Goal: Task Accomplishment & Management: Manage account settings

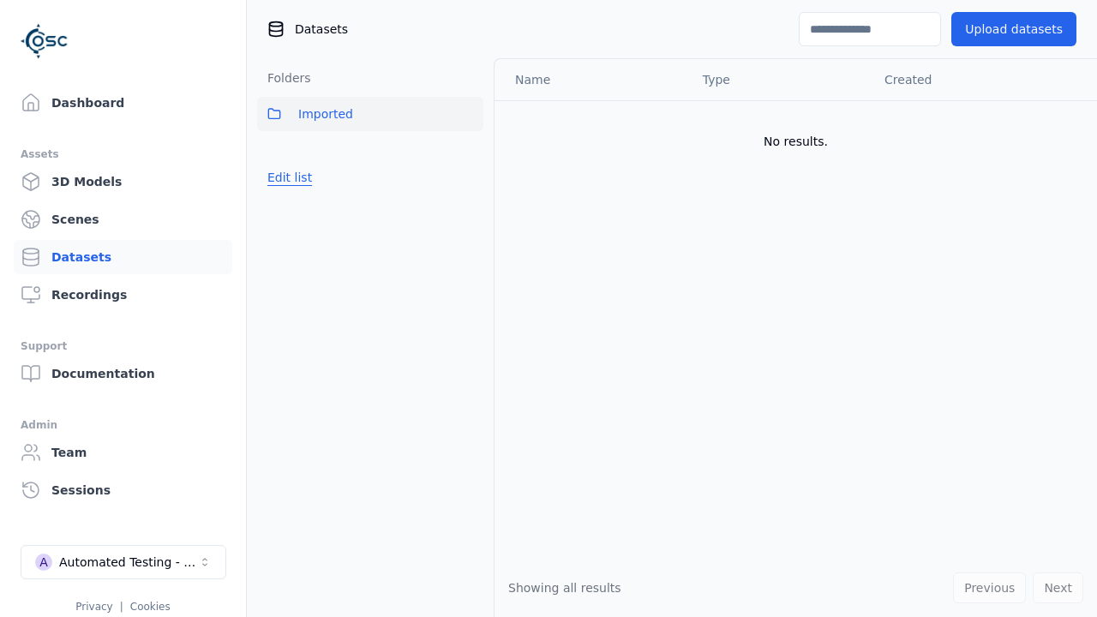
click at [286, 177] on button "Edit list" at bounding box center [289, 177] width 65 height 31
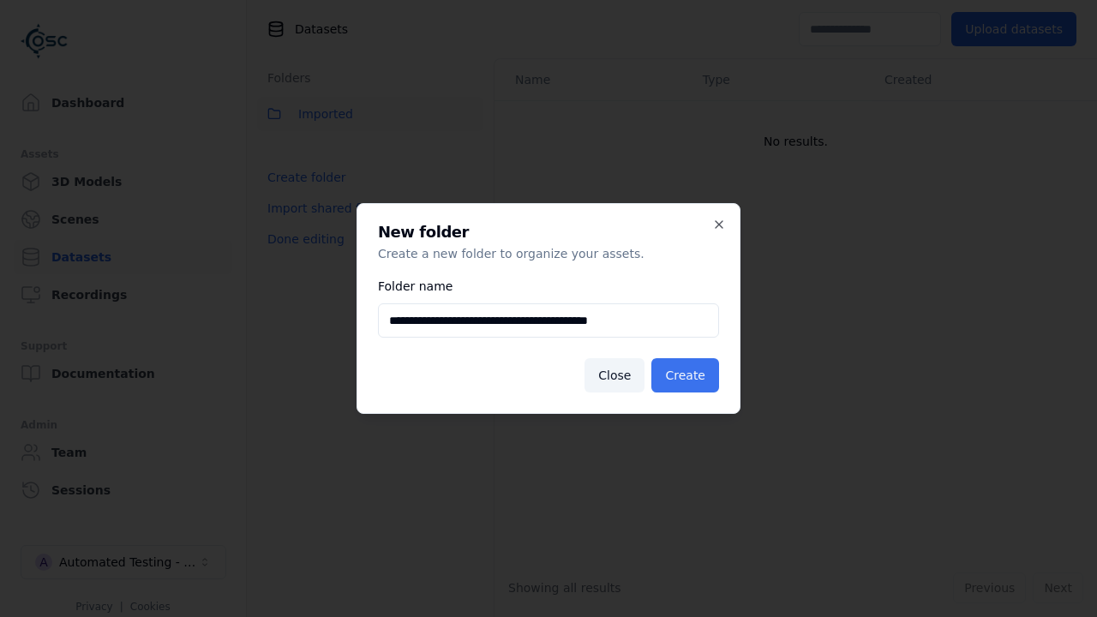
type input "**********"
click at [688, 375] on button "Create" at bounding box center [685, 375] width 68 height 34
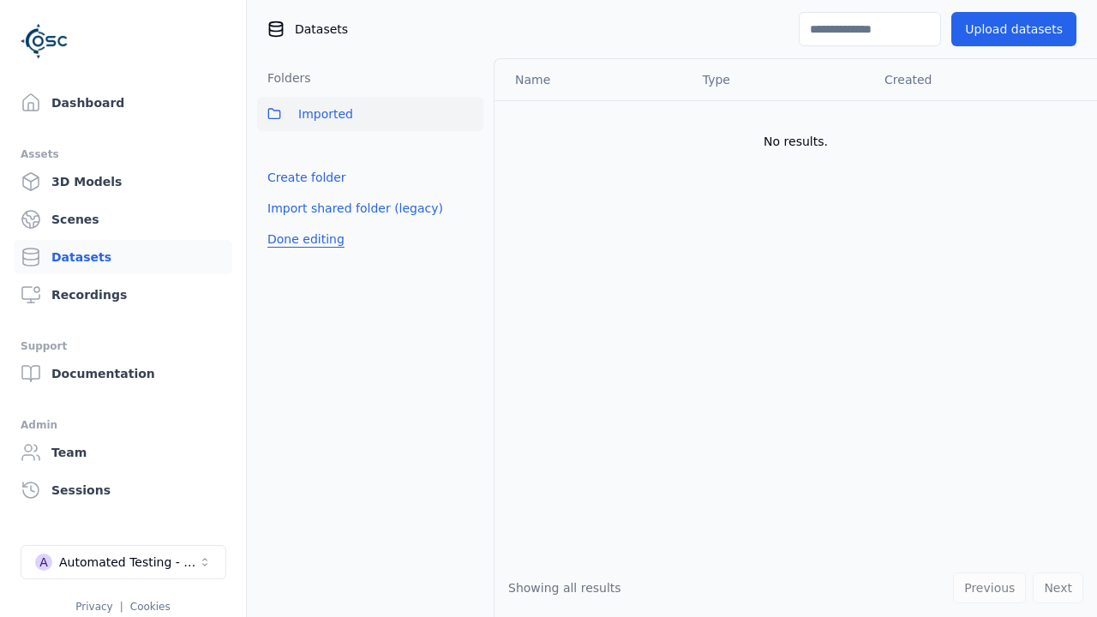
click at [301, 255] on button "Done editing" at bounding box center [306, 239] width 98 height 31
click at [286, 224] on button "Done editing" at bounding box center [306, 239] width 98 height 31
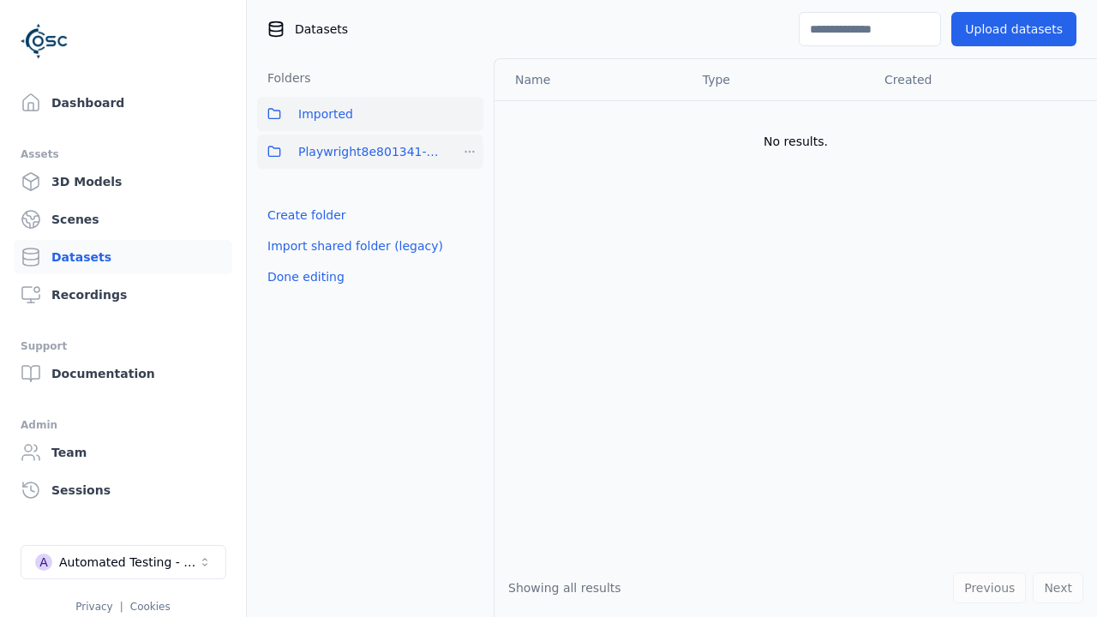
click at [470, 152] on html "Support Dashboard Assets 3D Models Scenes Datasets Recordings Support Documenta…" at bounding box center [548, 308] width 1097 height 617
click at [470, 214] on div "Share" at bounding box center [476, 214] width 115 height 27
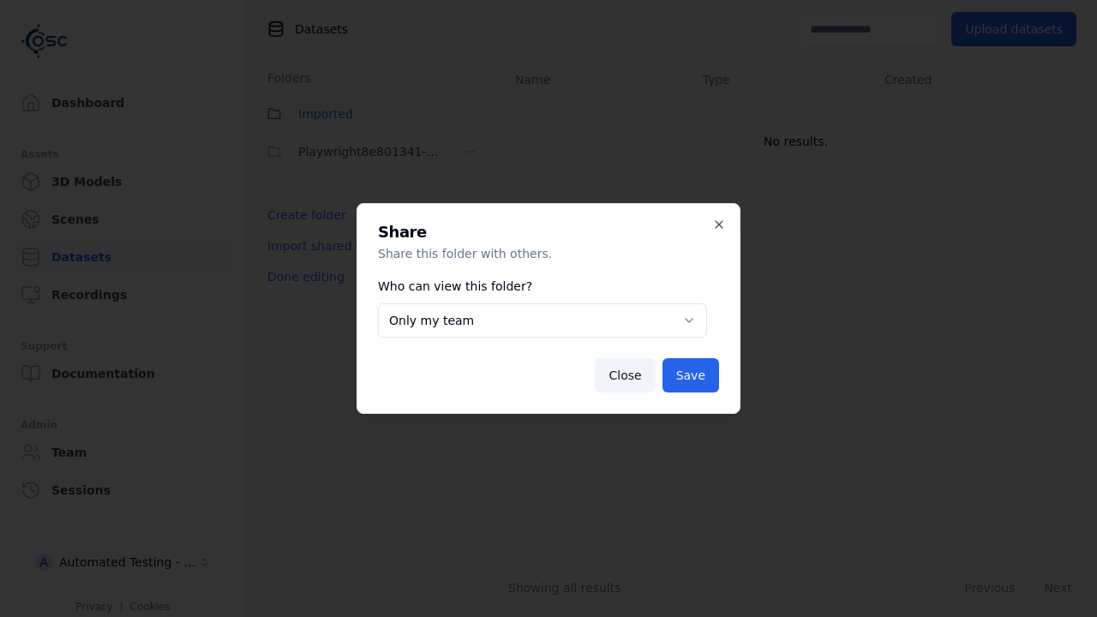
click at [542, 321] on body "**********" at bounding box center [548, 308] width 1097 height 617
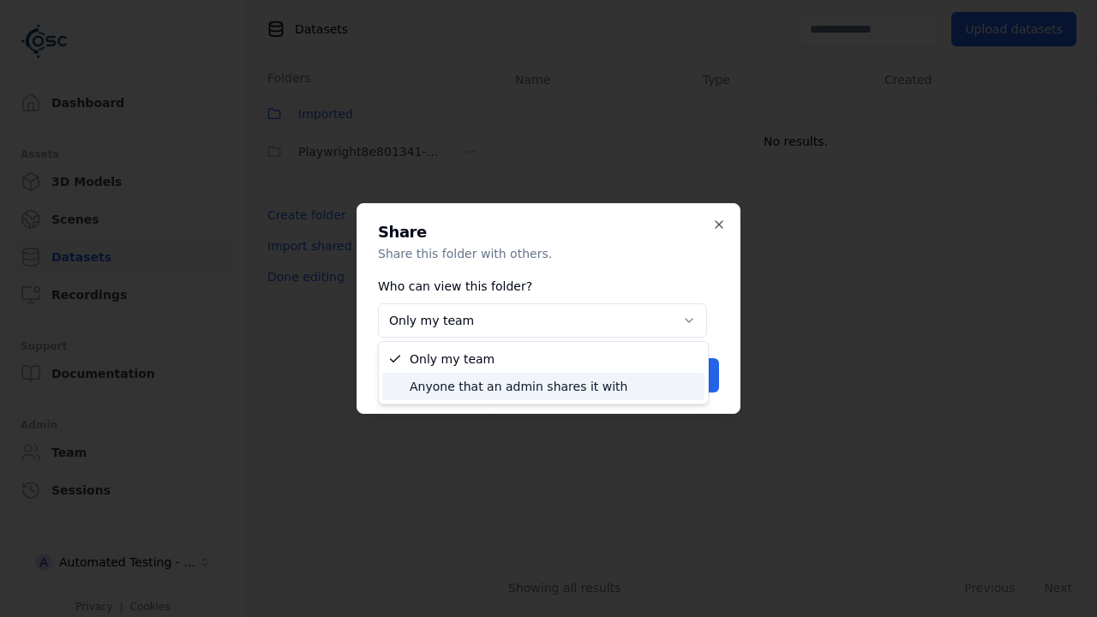
select select "****"
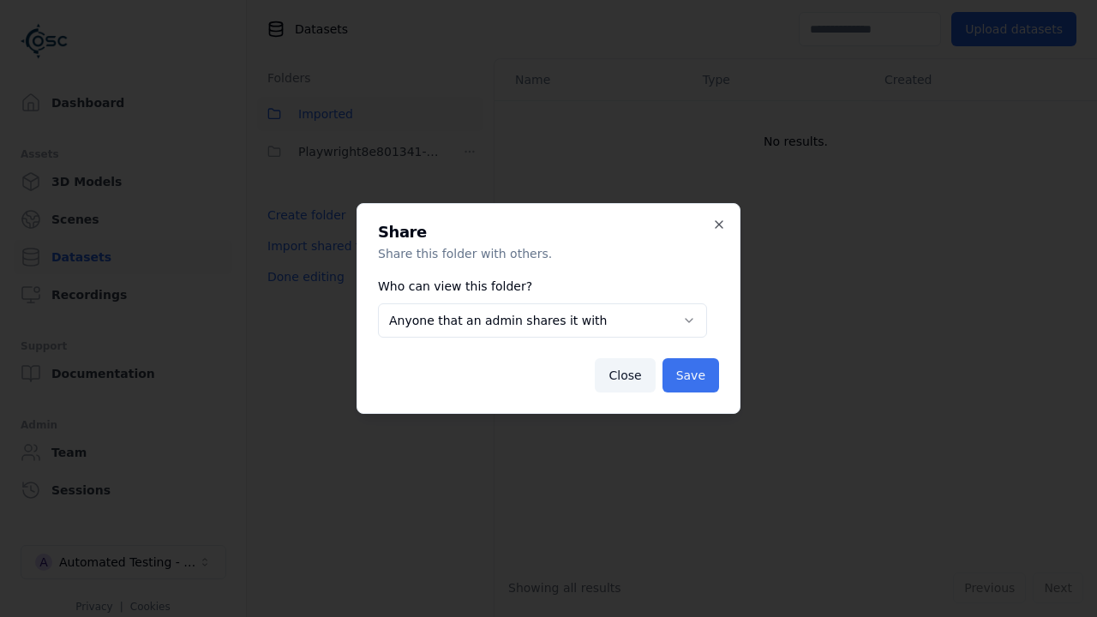
click at [693, 375] on button "Save" at bounding box center [690, 375] width 57 height 34
click at [301, 277] on button "Done editing" at bounding box center [306, 276] width 98 height 31
click at [123, 562] on div "Automated Testing - Playwright" at bounding box center [128, 562] width 139 height 17
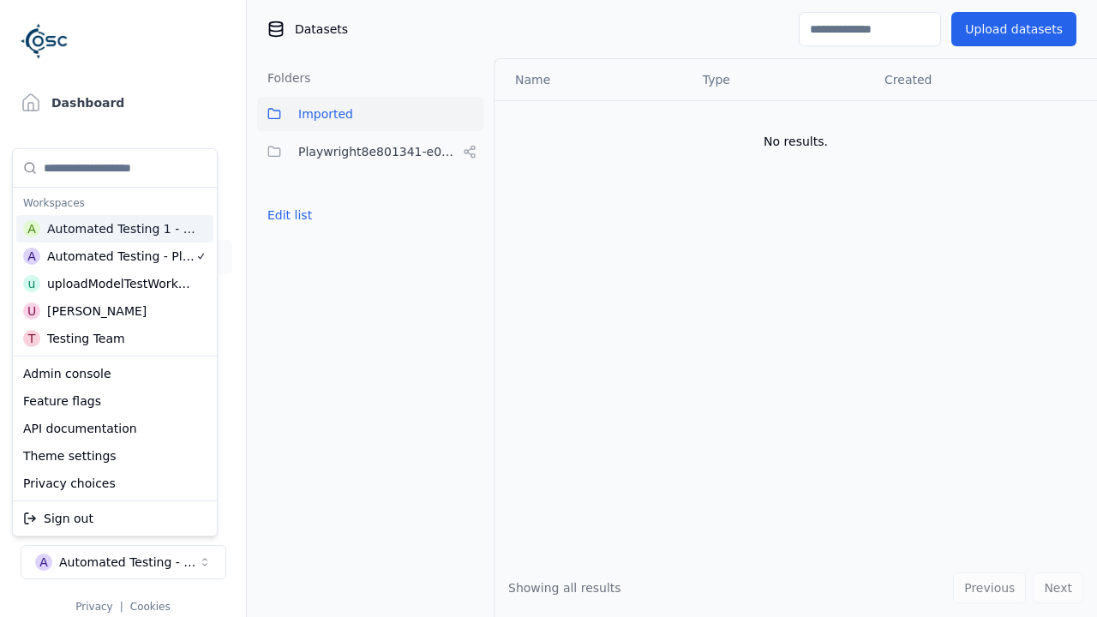
click at [111, 229] on div "Automated Testing 1 - Playwright" at bounding box center [121, 228] width 149 height 17
click at [548, 309] on html "Support Dashboard Assets 3D Models Scenes Datasets Recordings Support Documenta…" at bounding box center [548, 308] width 1097 height 617
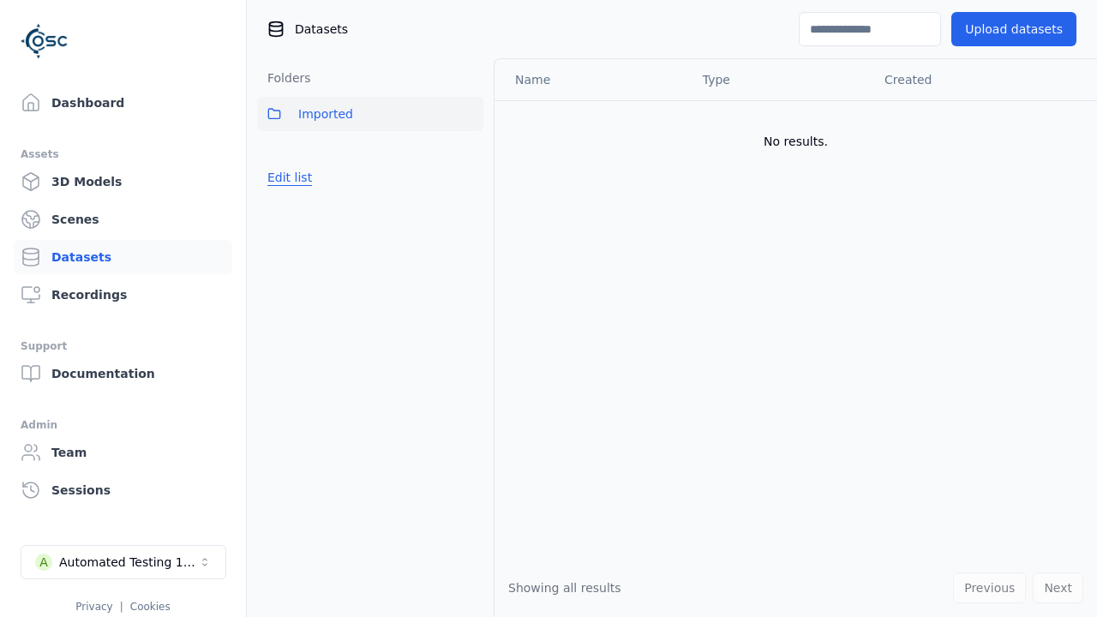
click at [286, 177] on button "Edit list" at bounding box center [289, 177] width 65 height 31
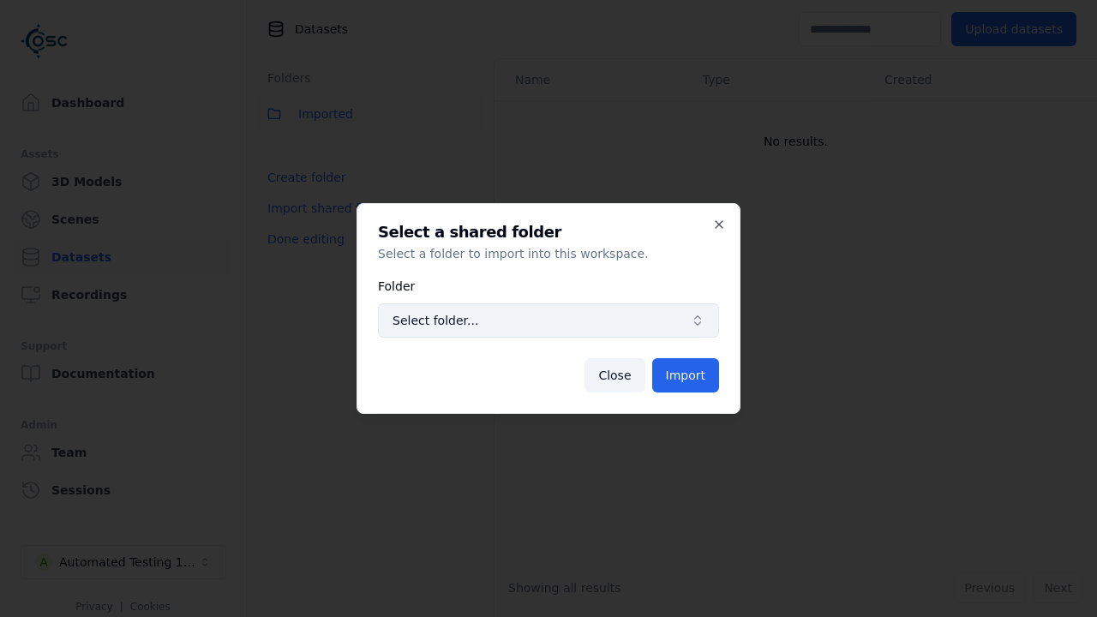
click at [548, 321] on span "Select folder..." at bounding box center [538, 320] width 291 height 17
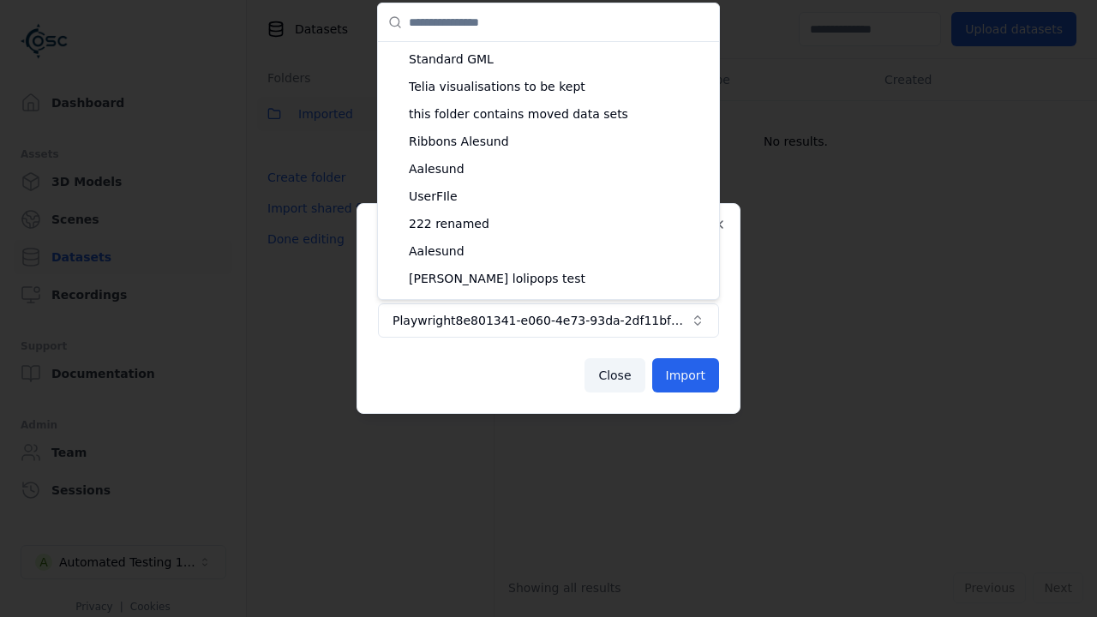
scroll to position [3563, 0]
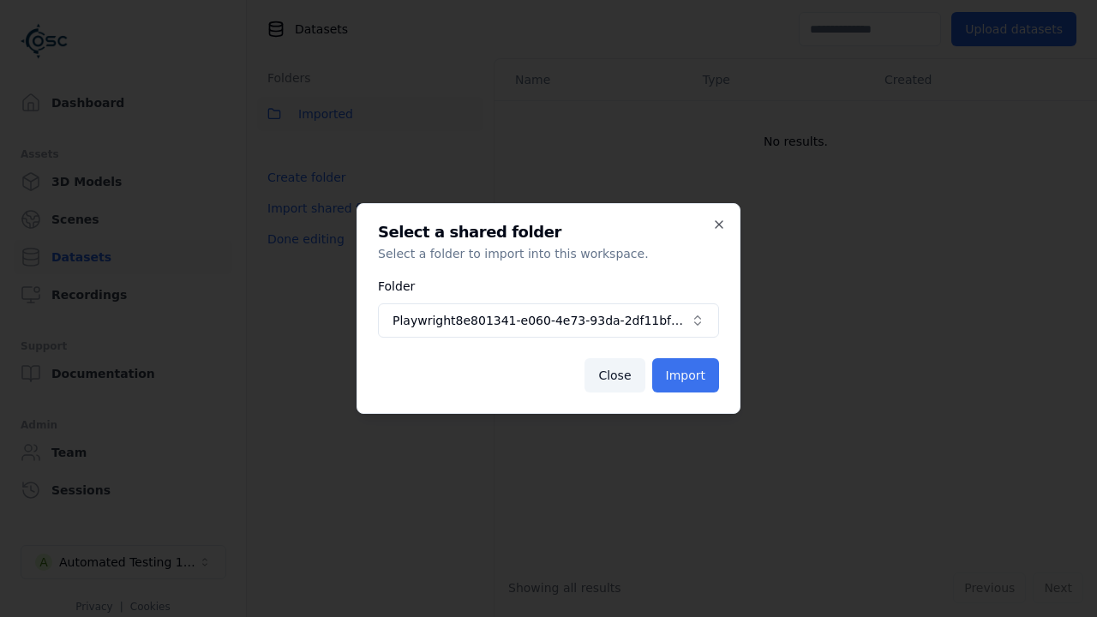
click at [687, 375] on button "Import" at bounding box center [685, 375] width 67 height 34
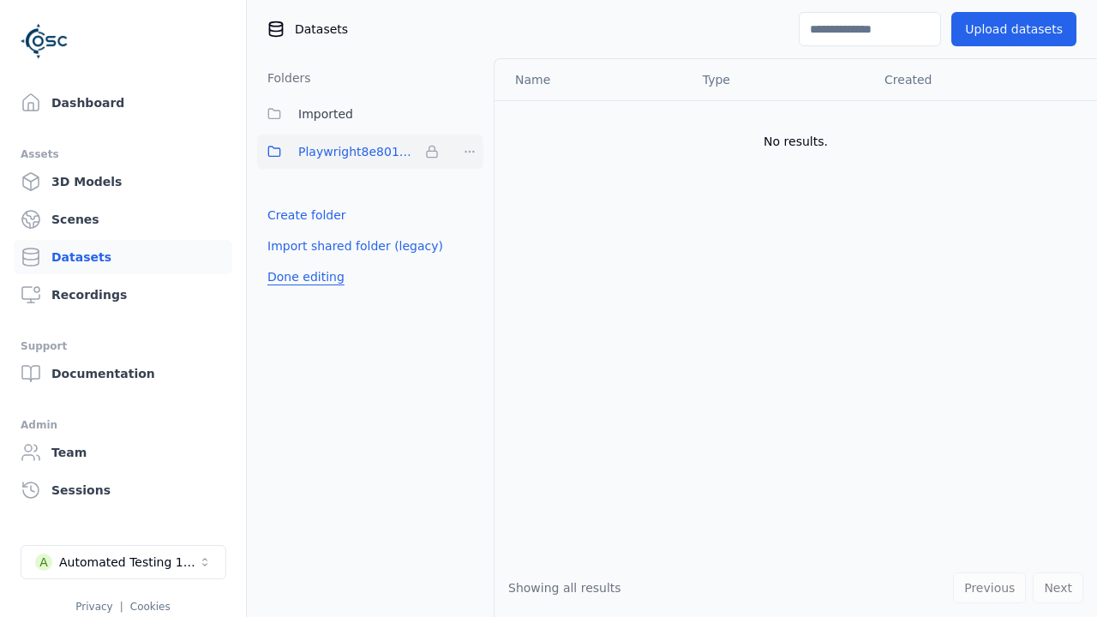
click at [301, 277] on button "Done editing" at bounding box center [306, 276] width 98 height 31
click at [286, 261] on button "Done editing" at bounding box center [306, 276] width 98 height 31
click at [470, 152] on html "Support Dashboard Assets 3D Models Scenes Datasets Recordings Support Documenta…" at bounding box center [548, 308] width 1097 height 617
click at [548, 309] on html "Support Dashboard Assets 3D Models Scenes Datasets Recordings Support Documenta…" at bounding box center [548, 308] width 1097 height 617
click at [301, 277] on button "Done editing" at bounding box center [306, 276] width 98 height 31
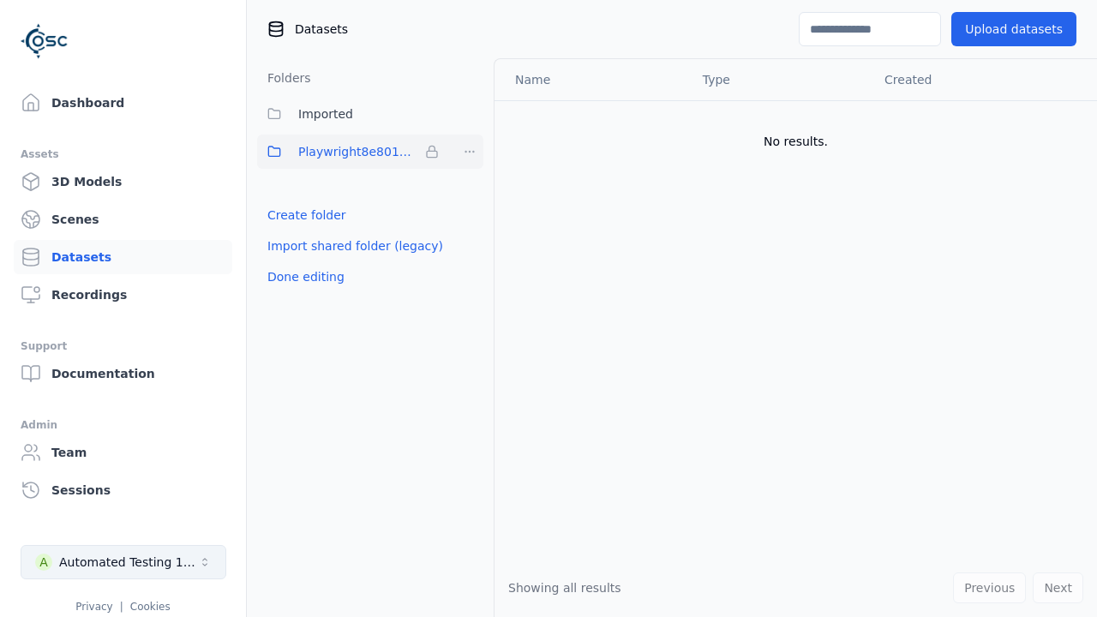
click at [123, 562] on div "Automated Testing 1 - Playwright" at bounding box center [128, 562] width 139 height 17
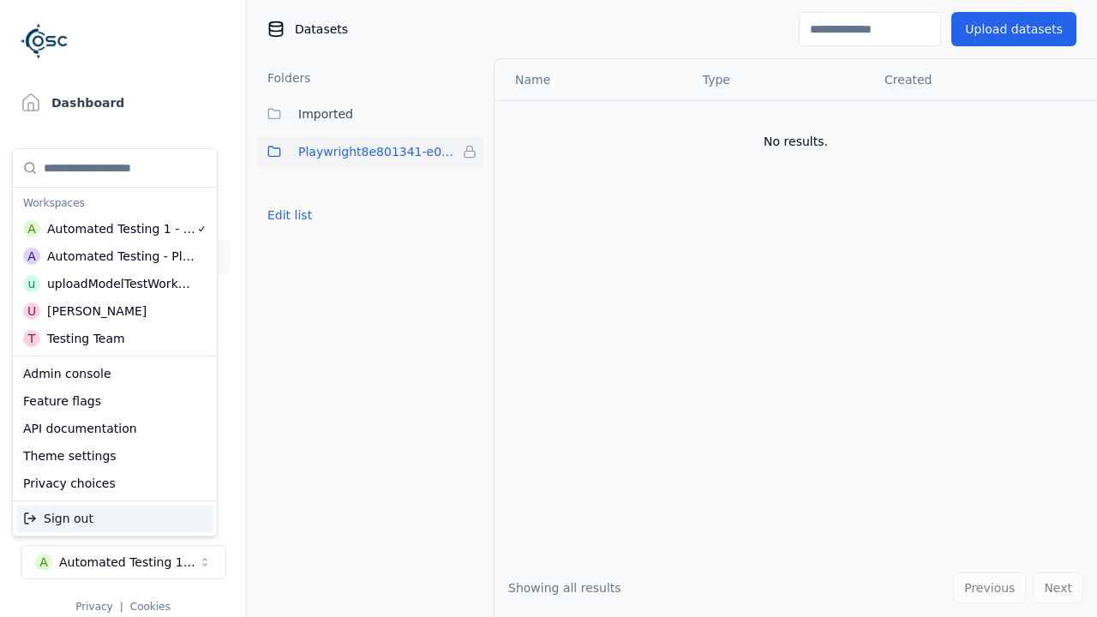
click at [111, 256] on div "Automated Testing - Playwright" at bounding box center [121, 256] width 148 height 17
click at [548, 309] on html "Support Dashboard Assets 3D Models Scenes Datasets Recordings Support Documenta…" at bounding box center [548, 308] width 1097 height 617
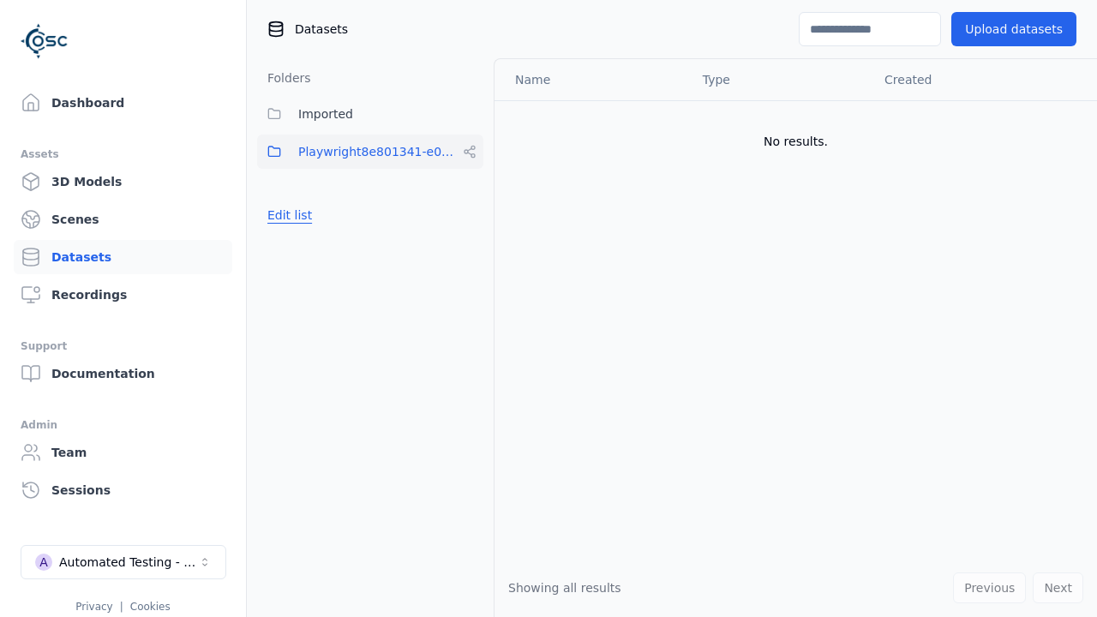
click at [286, 215] on button "Edit list" at bounding box center [289, 215] width 65 height 31
click at [470, 152] on html "Support Dashboard Assets 3D Models Scenes Datasets Recordings Support Documenta…" at bounding box center [548, 308] width 1097 height 617
click at [470, 242] on div "Rename" at bounding box center [476, 241] width 115 height 27
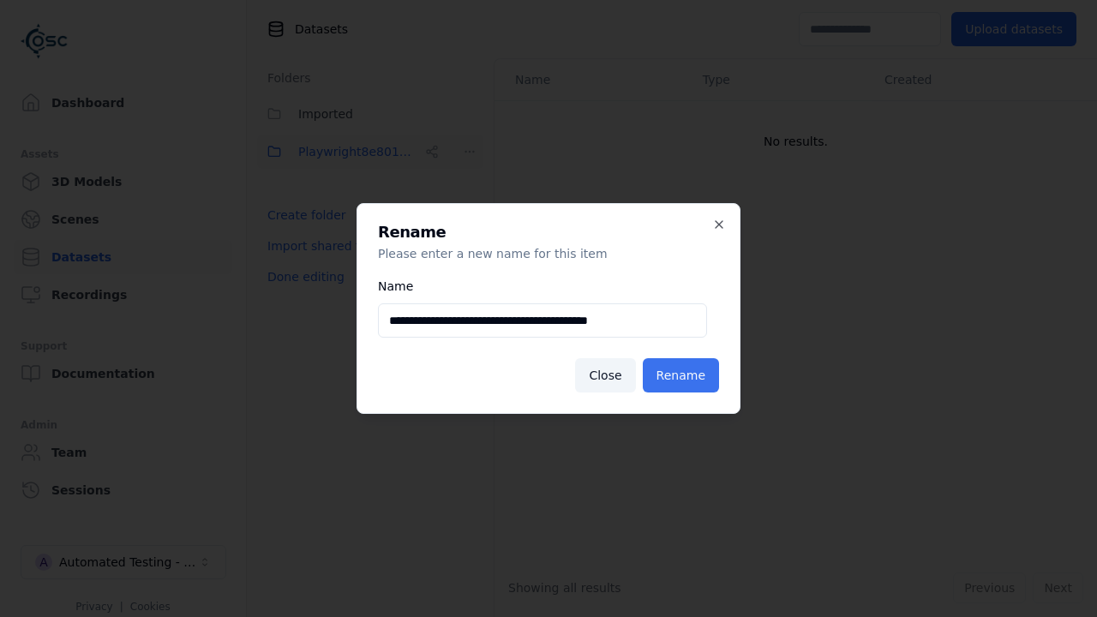
click at [542, 321] on input "**********" at bounding box center [542, 320] width 329 height 34
type input "**********"
click at [684, 375] on button "Rename" at bounding box center [681, 375] width 76 height 34
click at [301, 277] on button "Done editing" at bounding box center [306, 276] width 98 height 31
click at [123, 562] on div "Automated Testing - Playwright" at bounding box center [128, 562] width 139 height 17
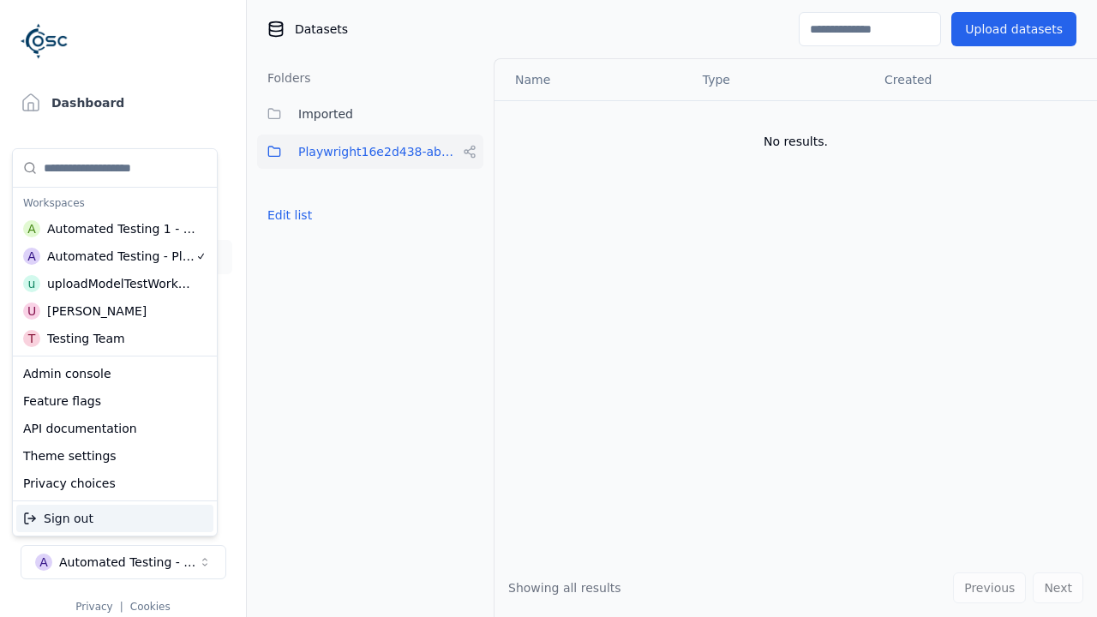
click at [115, 229] on div "Automated Testing 1 - Playwright" at bounding box center [121, 228] width 149 height 17
click at [548, 309] on html "Support Dashboard Assets 3D Models Scenes Datasets Recordings Support Documenta…" at bounding box center [548, 308] width 1097 height 617
click at [286, 215] on button "Edit list" at bounding box center [289, 215] width 65 height 31
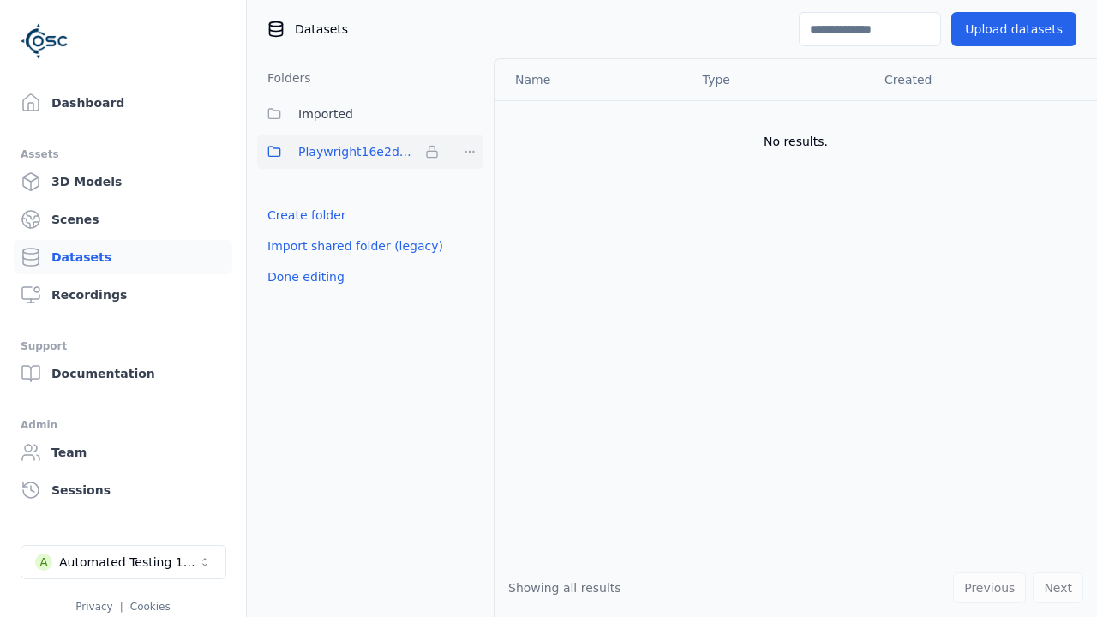
click at [470, 152] on html "Support Dashboard Assets 3D Models Scenes Datasets Recordings Support Documenta…" at bounding box center [548, 308] width 1097 height 617
click at [470, 187] on div "Remove" at bounding box center [469, 186] width 101 height 27
click at [301, 261] on button "Done editing" at bounding box center [306, 276] width 98 height 31
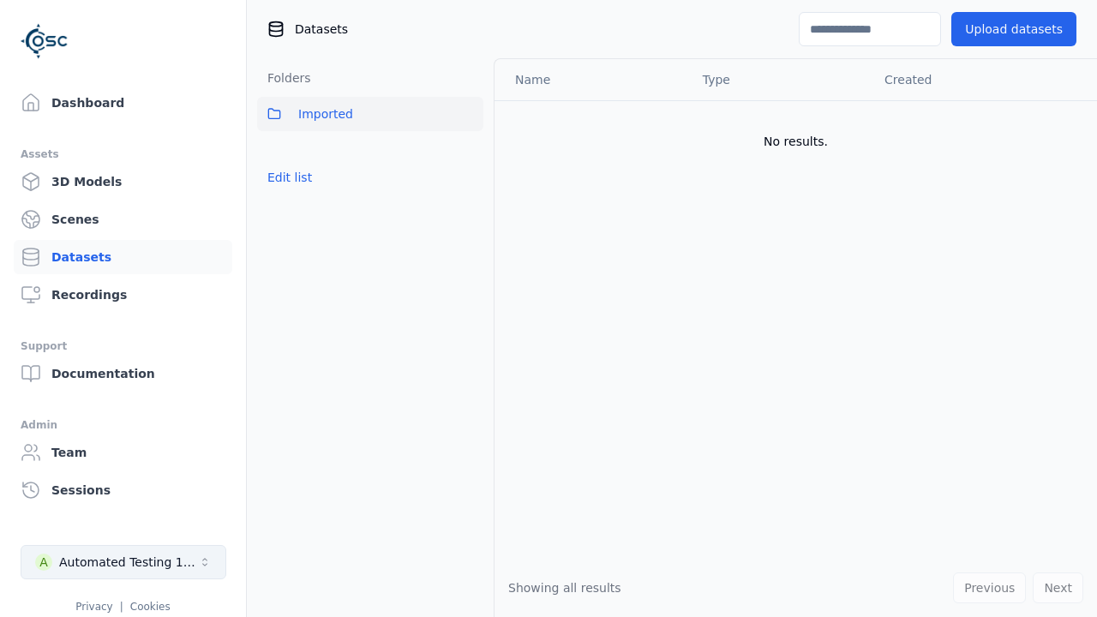
click at [123, 562] on div "Automated Testing 1 - Playwright" at bounding box center [128, 562] width 139 height 17
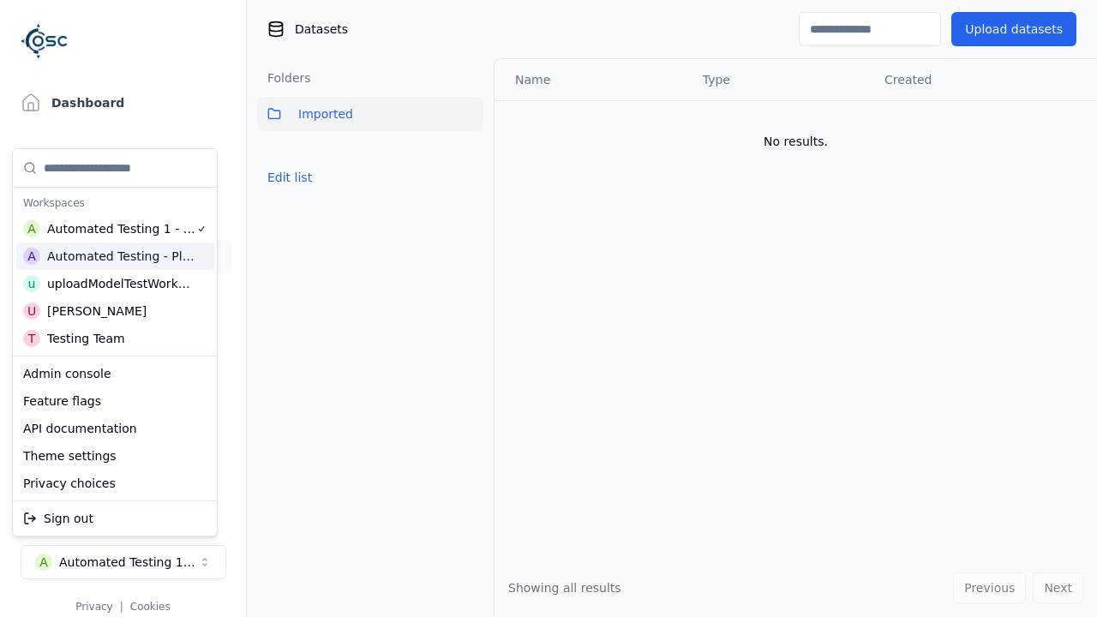
click at [548, 309] on html "Support Dashboard Assets 3D Models Scenes Datasets Recordings Support Documenta…" at bounding box center [548, 308] width 1097 height 617
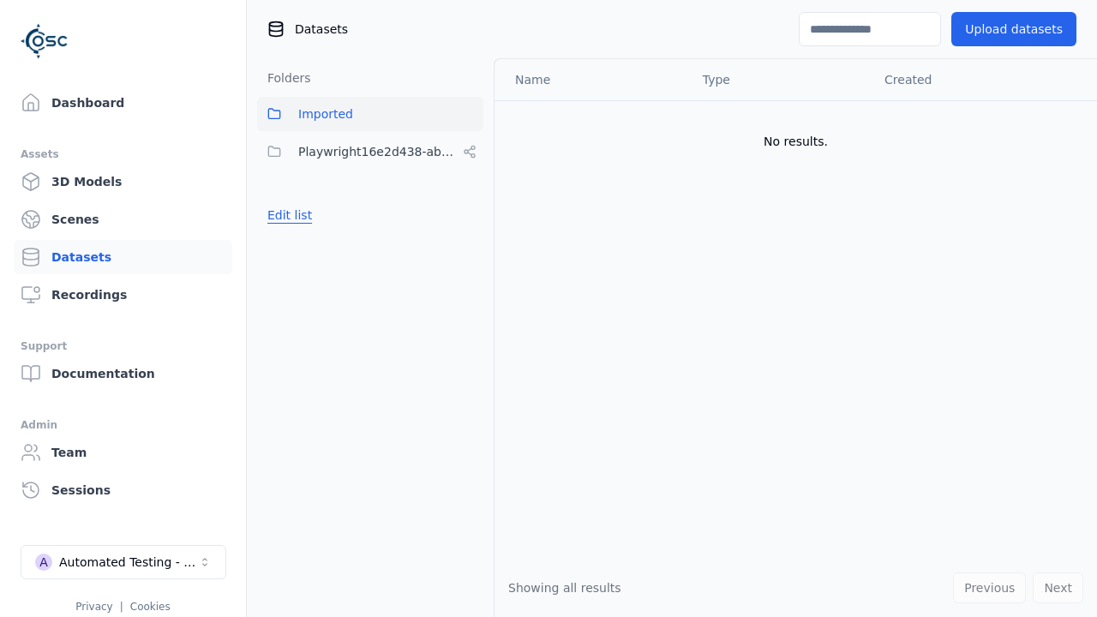
click at [286, 215] on button "Edit list" at bounding box center [289, 215] width 65 height 31
click at [470, 152] on html "Support Dashboard Assets 3D Models Scenes Datasets Recordings Support Documenta…" at bounding box center [548, 308] width 1097 height 617
click at [470, 214] on div "Share" at bounding box center [476, 214] width 115 height 27
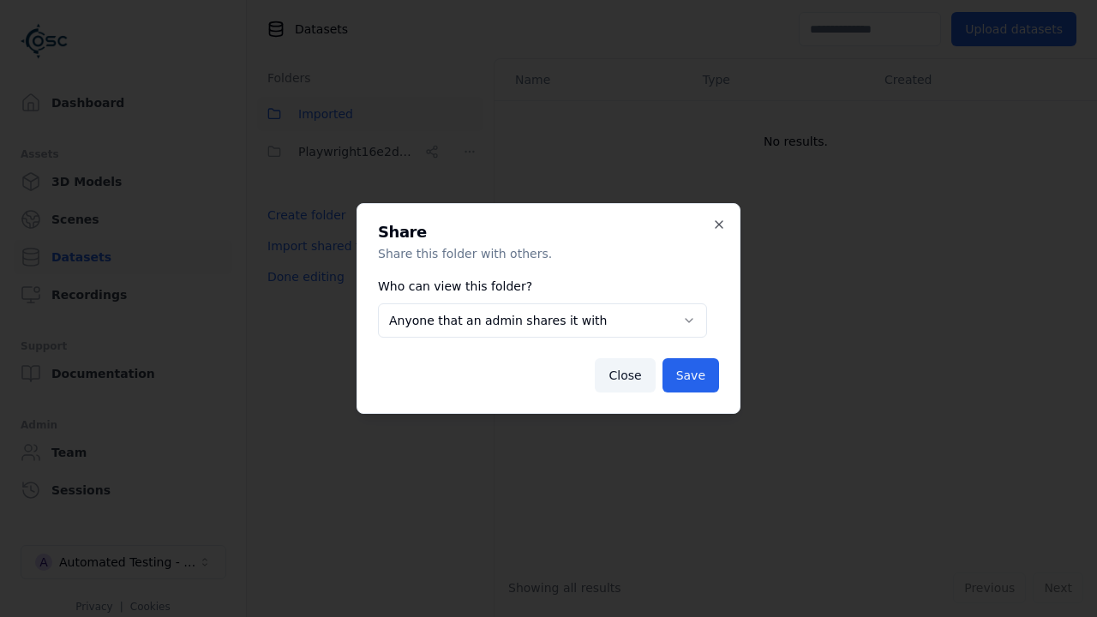
click at [542, 321] on body "**********" at bounding box center [548, 308] width 1097 height 617
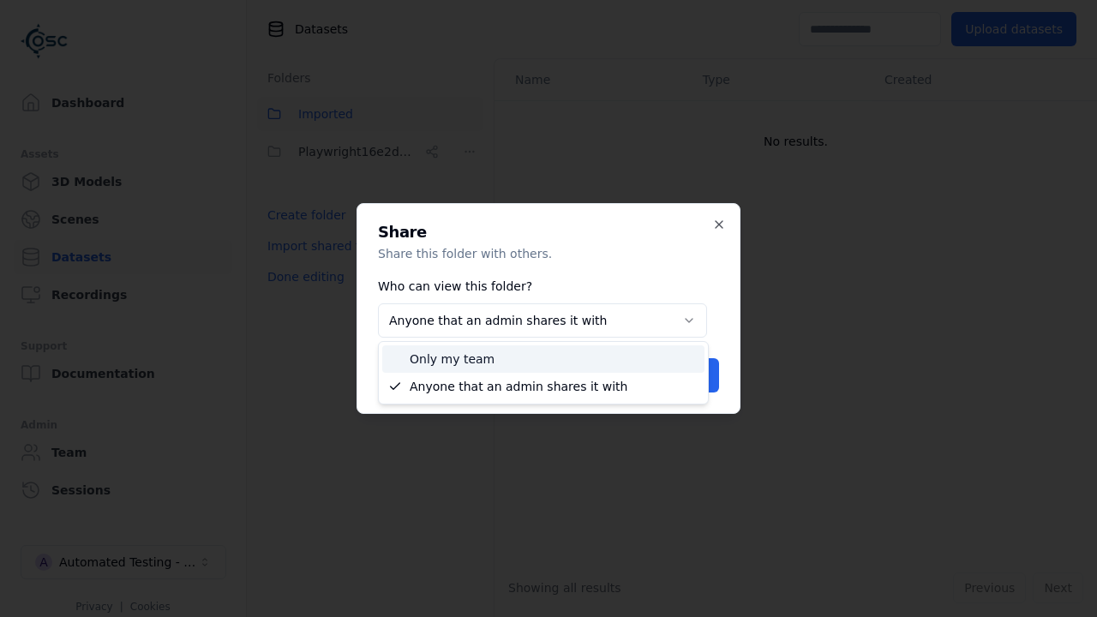
select select "*****"
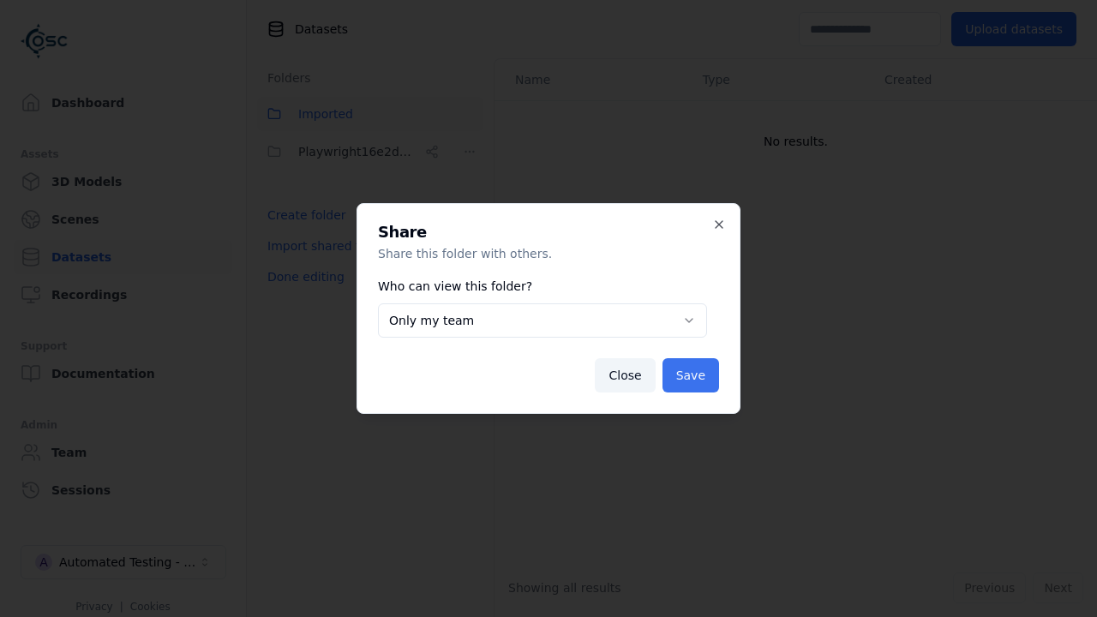
click at [693, 375] on button "Save" at bounding box center [690, 375] width 57 height 34
click at [301, 277] on button "Done editing" at bounding box center [306, 276] width 98 height 31
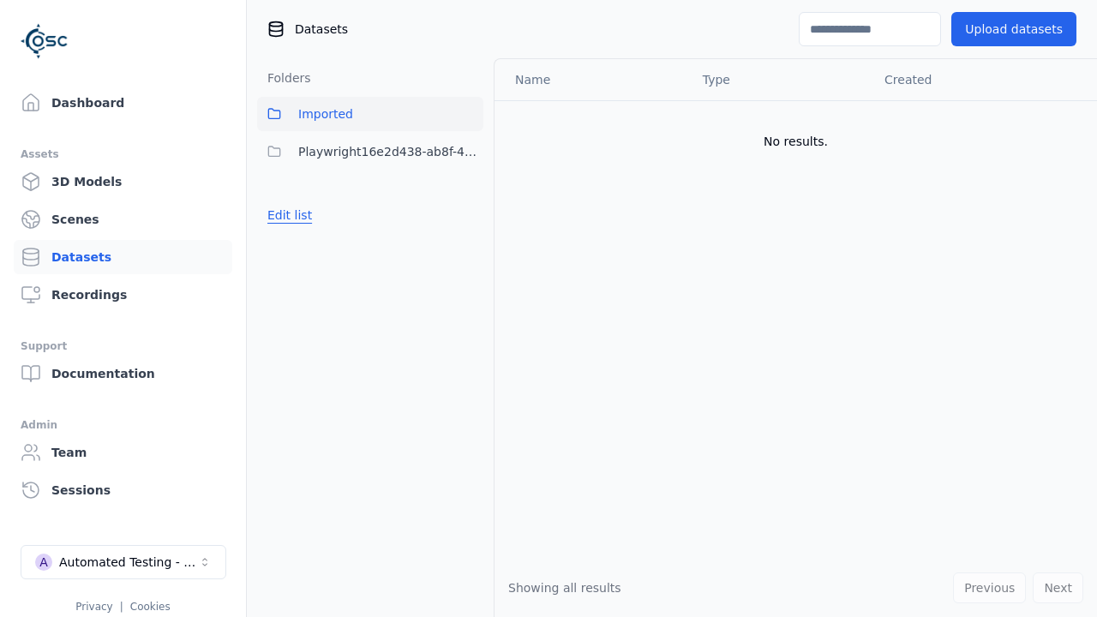
click at [286, 215] on button "Edit list" at bounding box center [289, 215] width 65 height 31
click at [470, 152] on html "Support Dashboard Assets 3D Models Scenes Datasets Recordings Support Documenta…" at bounding box center [548, 308] width 1097 height 617
